Goal: Browse casually

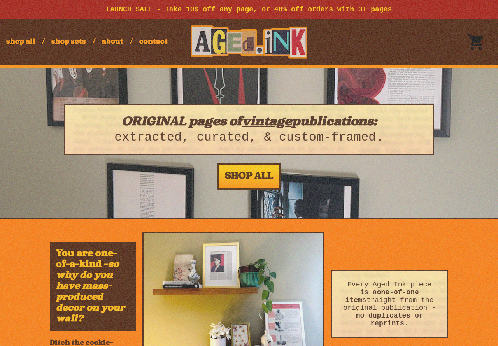
scroll to position [592, 0]
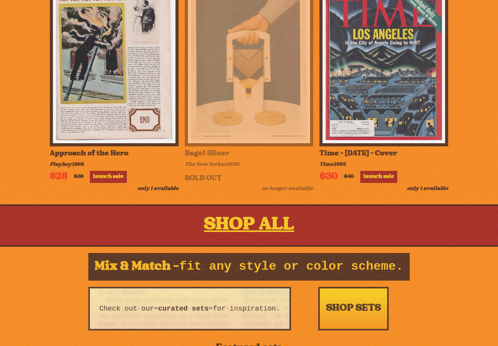
click at [209, 168] on span "The New Yorker" at bounding box center [206, 165] width 42 height 6
drag, startPoint x: 180, startPoint y: 173, endPoint x: 227, endPoint y: 172, distance: 46.7
click at [224, 174] on div "Approach of the Hero Playboy | 1968 $ 28 $ 38 launch sale only 1 available Bage…" at bounding box center [249, 88] width 398 height 208
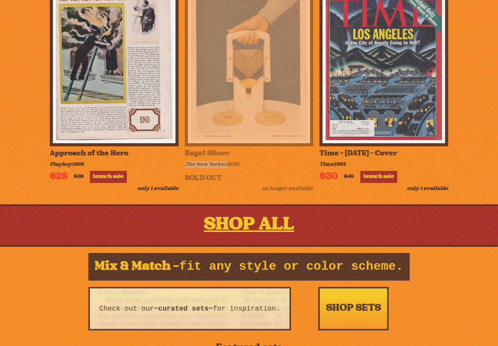
click at [233, 100] on img at bounding box center [249, 65] width 123 height 157
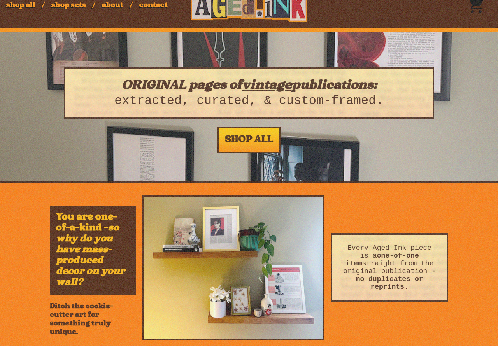
scroll to position [0, 0]
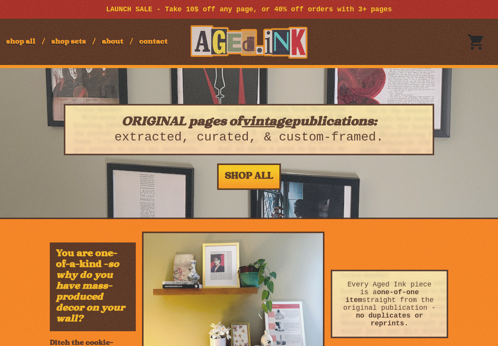
click at [115, 41] on link "about" at bounding box center [112, 42] width 21 height 9
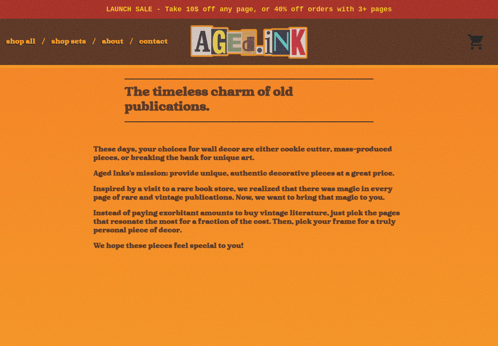
click at [151, 159] on p "These days, your choices for wall decor are either cookie cutter, mass-produced…" at bounding box center [248, 154] width 311 height 17
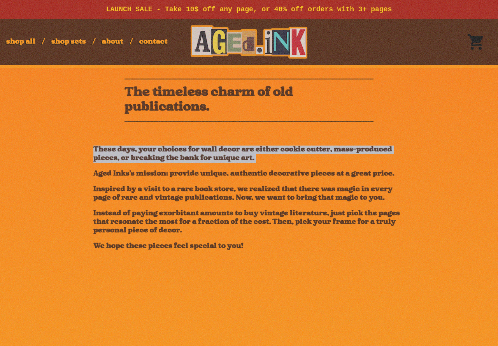
click at [151, 159] on p "These days, your choices for wall decor are either cookie cutter, mass-produced…" at bounding box center [248, 154] width 311 height 17
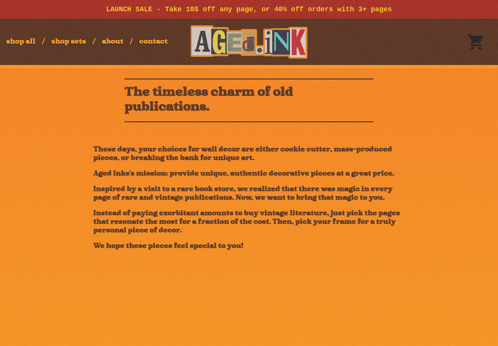
click at [338, 246] on div "These days, your choices for wall decor are either cookie cutter, mass-produced…" at bounding box center [248, 198] width 311 height 119
drag, startPoint x: 341, startPoint y: 245, endPoint x: 337, endPoint y: 243, distance: 4.5
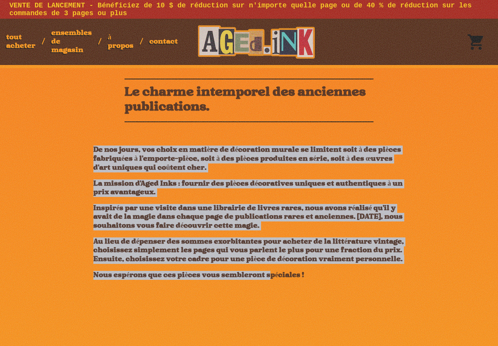
drag, startPoint x: 65, startPoint y: 156, endPoint x: 259, endPoint y: 293, distance: 237.6
click at [260, 287] on div "Le charme intemporel des anciennes publications. De nos jours, vos choix en mat…" at bounding box center [249, 177] width 498 height 219
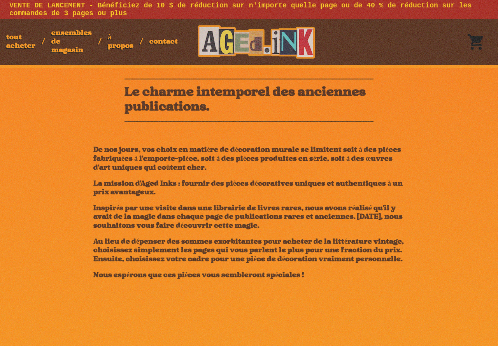
click at [278, 280] on font "Nous espérons que ces pièces vous sembleront spéciales !" at bounding box center [198, 275] width 210 height 9
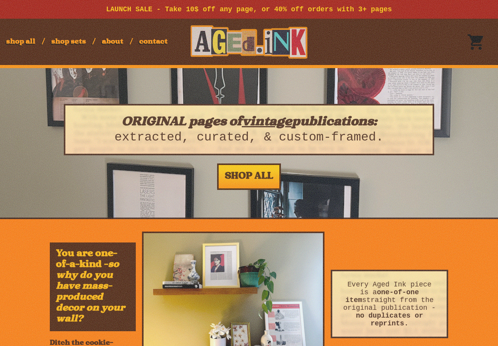
scroll to position [592, 0]
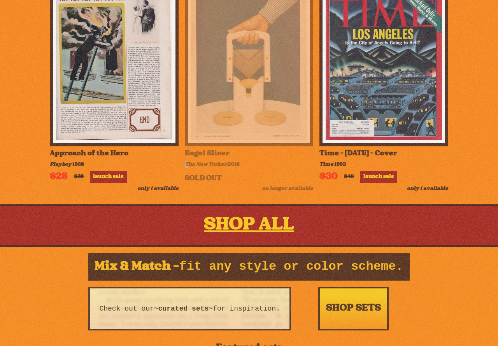
drag, startPoint x: 186, startPoint y: 168, endPoint x: 234, endPoint y: 167, distance: 48.3
click at [234, 167] on div "Bagel Slicer The New Yorker | 2016 SOLD OUT no longer available" at bounding box center [249, 88] width 129 height 208
click at [208, 183] on div "SOLD OUT" at bounding box center [249, 178] width 129 height 9
click at [214, 168] on span "The New Yorker" at bounding box center [206, 165] width 42 height 6
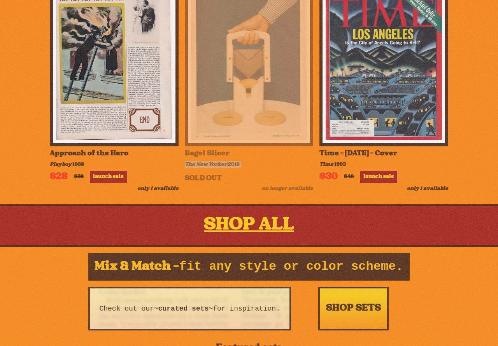
click at [214, 168] on span "The New Yorker" at bounding box center [206, 165] width 42 height 6
click at [215, 168] on span "The New Yorker" at bounding box center [206, 165] width 42 height 6
drag, startPoint x: 187, startPoint y: 170, endPoint x: 214, endPoint y: 174, distance: 26.6
click at [188, 168] on span "The New Yorker" at bounding box center [206, 165] width 42 height 6
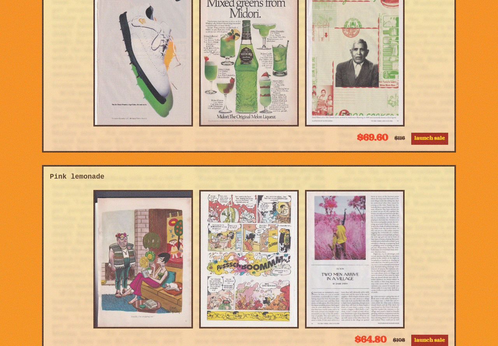
scroll to position [1358, 0]
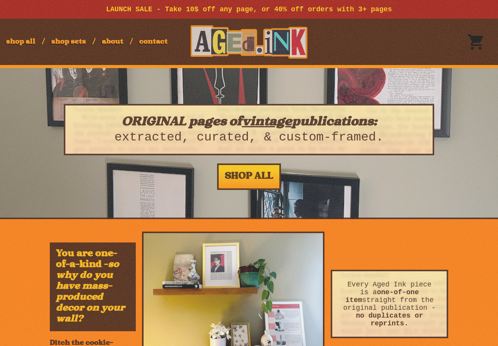
scroll to position [592, 0]
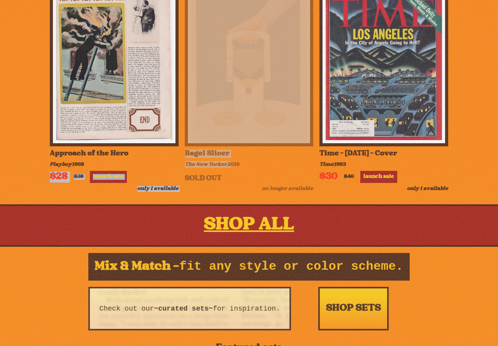
drag, startPoint x: 179, startPoint y: 168, endPoint x: 231, endPoint y: 172, distance: 52.6
click at [231, 172] on div "Approach of the Hero Playboy | 1968 $ 28 $ 38 launch sale only 1 available Bage…" at bounding box center [249, 88] width 398 height 208
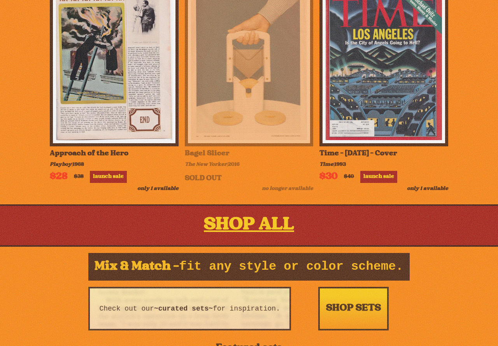
click at [241, 183] on div "SOLD OUT" at bounding box center [249, 178] width 129 height 9
